Goal: Task Accomplishment & Management: Complete application form

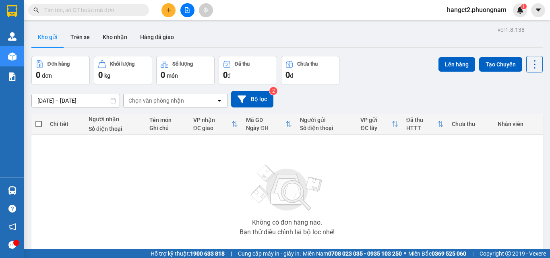
scroll to position [45, 0]
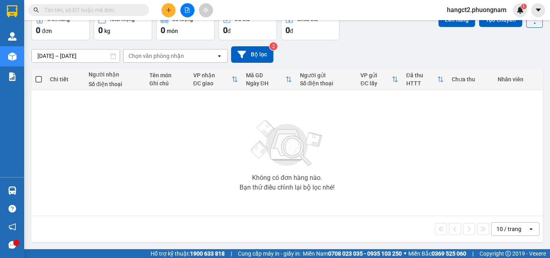
click at [123, 6] on input "text" at bounding box center [91, 10] width 95 height 9
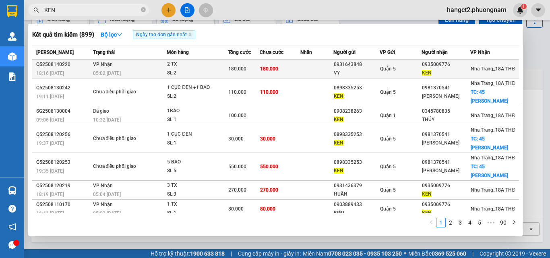
type input "KEN"
click at [358, 62] on div "0931643848" at bounding box center [356, 64] width 45 height 8
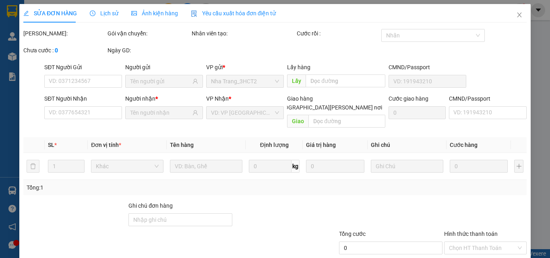
type input "0931643848"
type input "VY"
type input "0935009776"
type input "KEN"
type input "180.000"
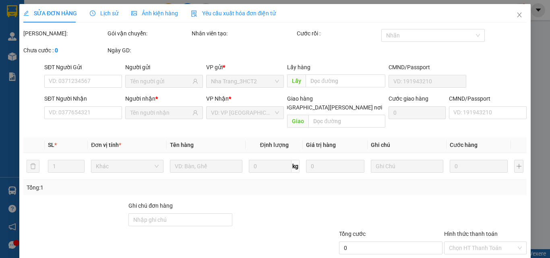
type input "180.000"
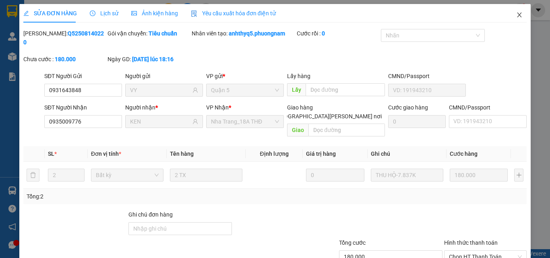
click at [516, 18] on icon "close" at bounding box center [519, 15] width 6 height 6
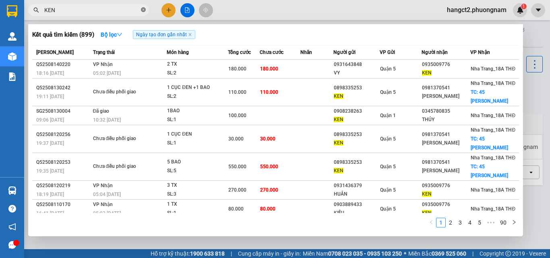
click at [143, 11] on icon "close-circle" at bounding box center [143, 9] width 5 height 5
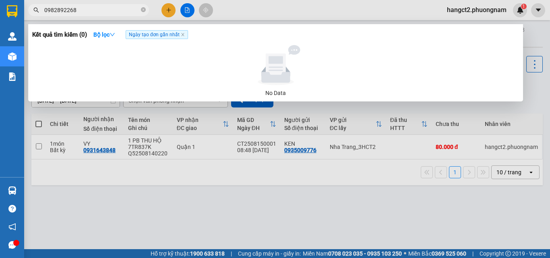
drag, startPoint x: 63, startPoint y: 10, endPoint x: 28, endPoint y: 17, distance: 35.8
click at [28, 17] on div "Kết quả [PERSON_NAME] ( 0 ) Bộ lọc Ngày tạo [PERSON_NAME] nhất No Data 09828922…" at bounding box center [78, 10] width 157 height 14
type input "2268"
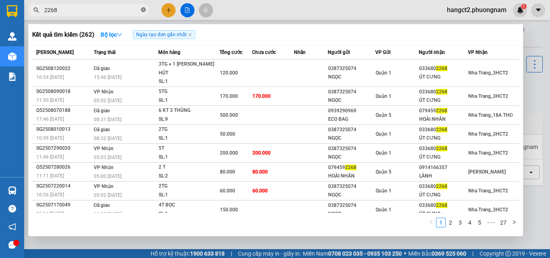
click at [141, 14] on span at bounding box center [143, 10] width 5 height 8
type input "0962"
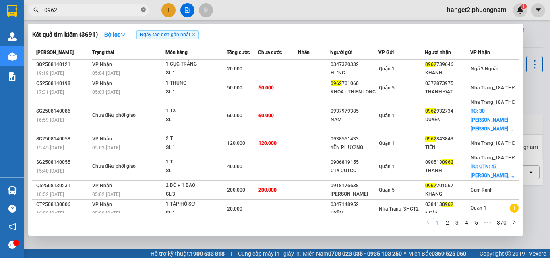
click at [144, 10] on icon "close-circle" at bounding box center [143, 9] width 5 height 5
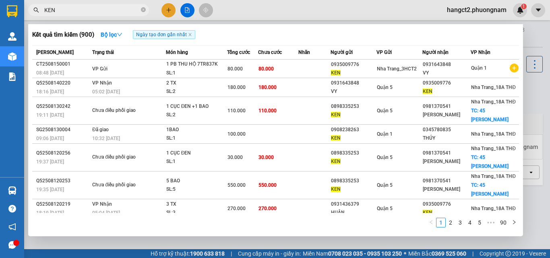
type input "KEN"
click at [143, 8] on icon "close-circle" at bounding box center [143, 9] width 5 height 5
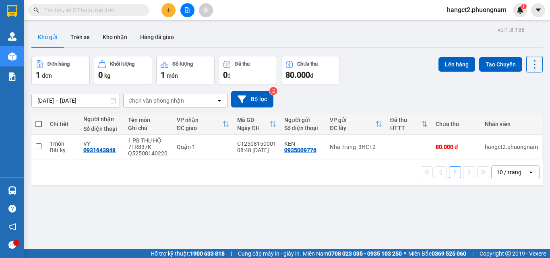
click at [120, 10] on input "text" at bounding box center [91, 10] width 95 height 9
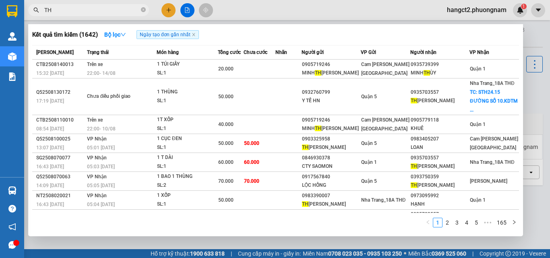
type input "T"
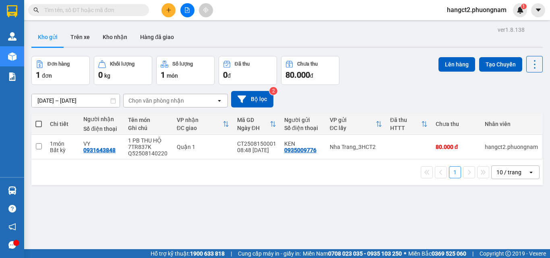
click at [138, 8] on input "text" at bounding box center [91, 10] width 95 height 9
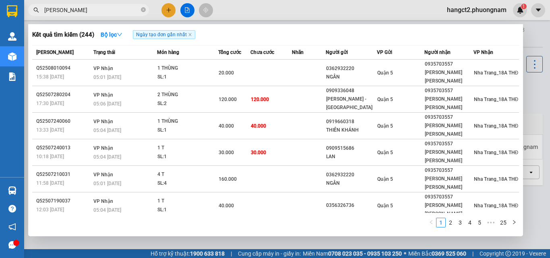
type input "[PERSON_NAME]"
